Goal: Task Accomplishment & Management: Manage account settings

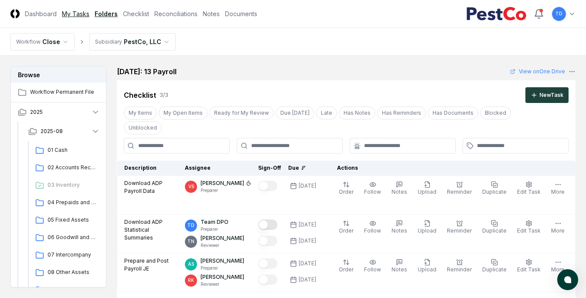
click at [84, 14] on link "My Tasks" at bounding box center [75, 13] width 27 height 9
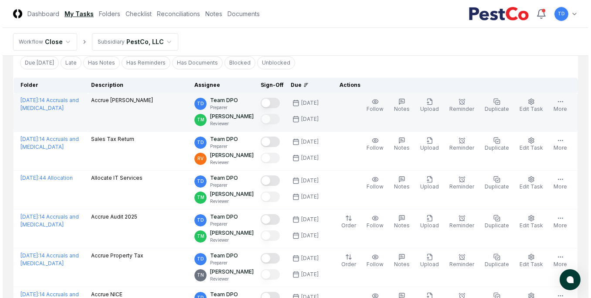
scroll to position [48, 0]
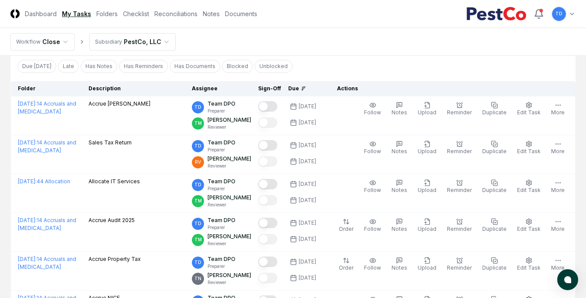
click at [351, 52] on nav "Workflow Close Subsidiary PestCo, LLC" at bounding box center [293, 42] width 586 height 28
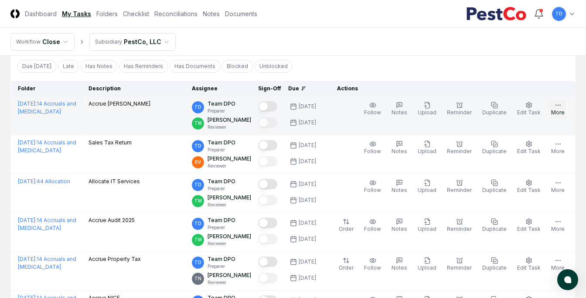
click at [351, 110] on button "More" at bounding box center [557, 109] width 17 height 18
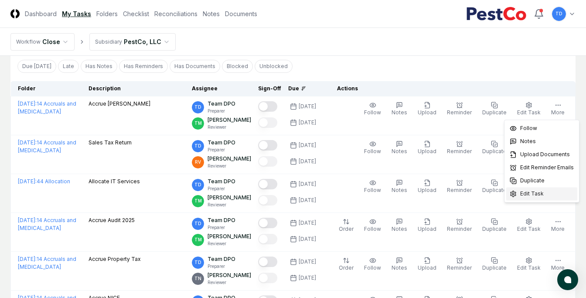
click at [351, 192] on span "Edit Task" at bounding box center [532, 194] width 24 height 8
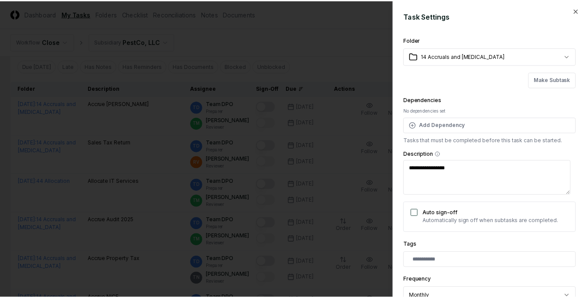
scroll to position [181, 0]
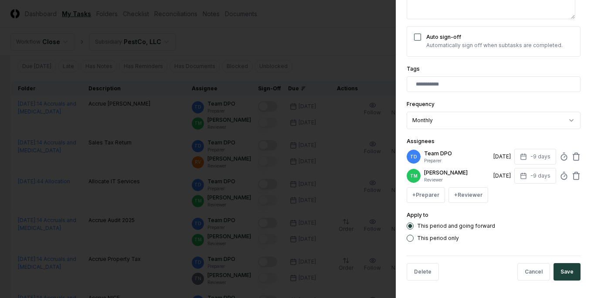
type textarea "*"
click at [201, 115] on div at bounding box center [295, 149] width 591 height 298
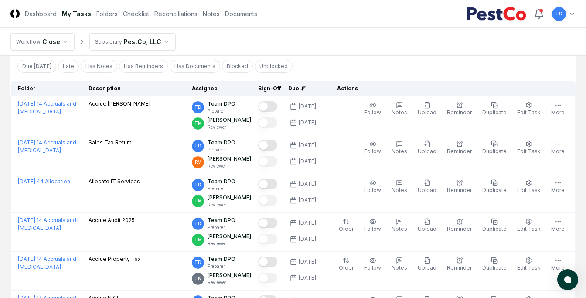
click at [51, 78] on div "Checklist Due Today Late Has Notes Has Reminders Has Documents Blocked Unblocke…" at bounding box center [292, 183] width 565 height 292
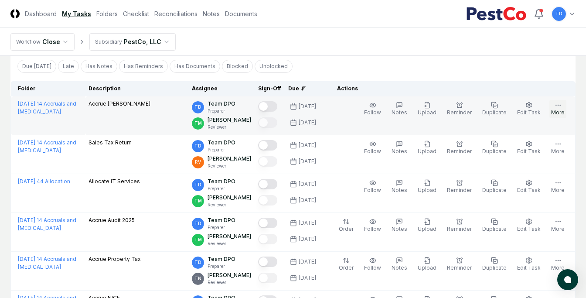
click at [351, 109] on button "More" at bounding box center [557, 109] width 17 height 18
